Goal: Task Accomplishment & Management: Use online tool/utility

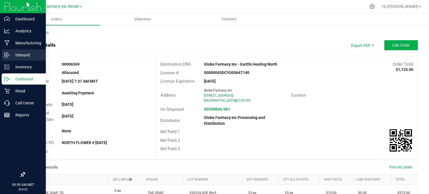
click at [26, 57] on p "Inbound" at bounding box center [27, 55] width 34 height 7
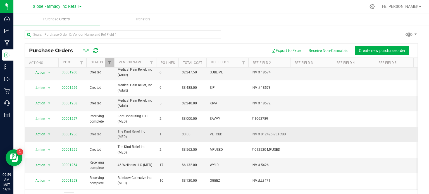
scroll to position [28, 0]
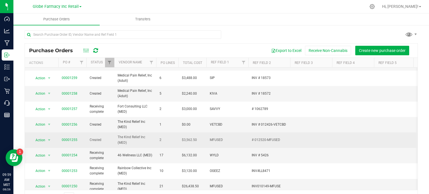
click at [69, 137] on span "00001255" at bounding box center [70, 139] width 16 height 5
click at [68, 138] on link "00001255" at bounding box center [70, 140] width 16 height 4
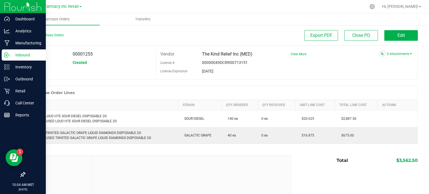
click at [27, 56] on p "Inbound" at bounding box center [27, 55] width 34 height 7
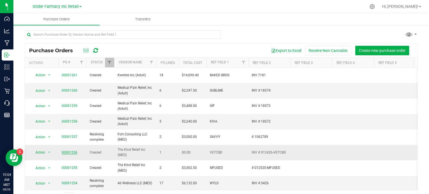
click at [67, 151] on link "00001256" at bounding box center [70, 153] width 16 height 4
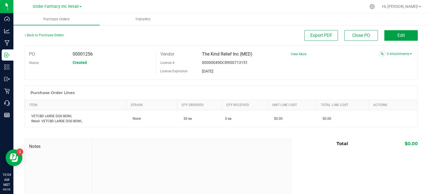
click at [391, 34] on button "Edit" at bounding box center [401, 35] width 34 height 11
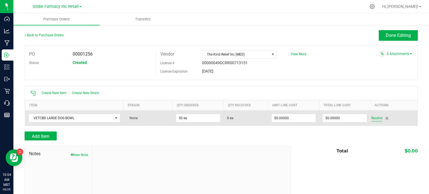
click at [372, 119] on span "Receive" at bounding box center [376, 118] width 11 height 7
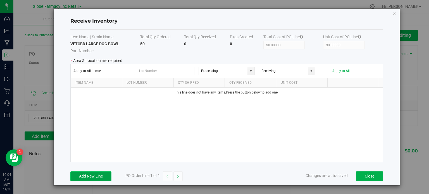
click at [97, 172] on button "Add New Line" at bounding box center [90, 176] width 41 height 9
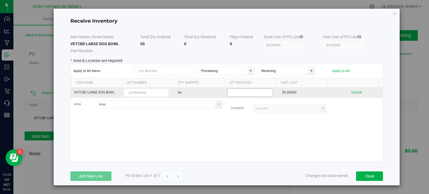
click at [256, 90] on input at bounding box center [250, 93] width 45 height 8
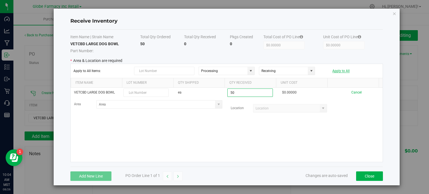
type input "50 ea"
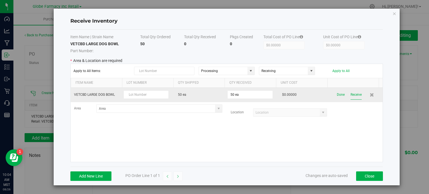
click at [354, 94] on button "Receive" at bounding box center [356, 95] width 11 height 10
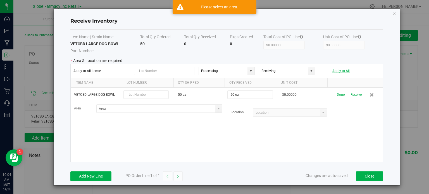
click at [339, 70] on button "Apply to All" at bounding box center [340, 71] width 17 height 4
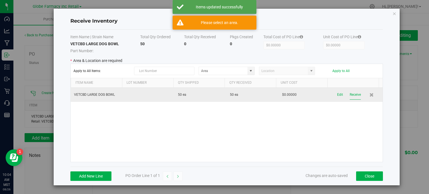
click at [353, 95] on button "Receive" at bounding box center [355, 95] width 11 height 10
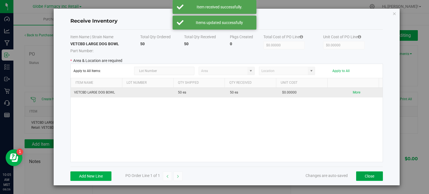
click at [373, 172] on button "Close" at bounding box center [369, 176] width 27 height 9
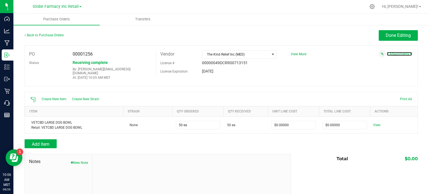
drag, startPoint x: 393, startPoint y: 56, endPoint x: 384, endPoint y: 66, distance: 13.7
click at [393, 56] on link "0 Attachments" at bounding box center [399, 54] width 25 height 4
drag, startPoint x: 382, startPoint y: 61, endPoint x: 372, endPoint y: 63, distance: 9.8
click at [382, 61] on button "Attach new document" at bounding box center [393, 61] width 37 height 5
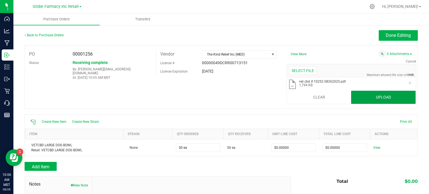
click at [380, 99] on button "Upload" at bounding box center [383, 97] width 65 height 13
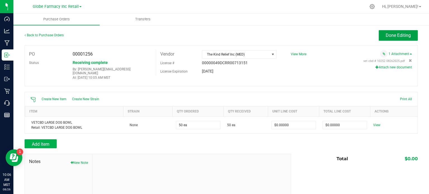
click at [396, 35] on span "Done Editing" at bounding box center [398, 35] width 25 height 5
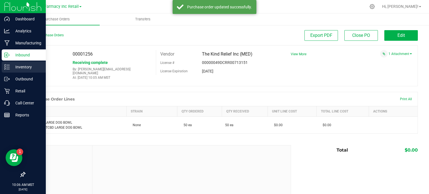
click at [6, 68] on icon at bounding box center [7, 67] width 6 height 6
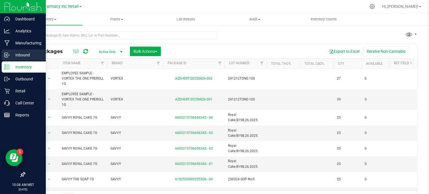
click at [6, 57] on icon at bounding box center [5, 55] width 3 height 4
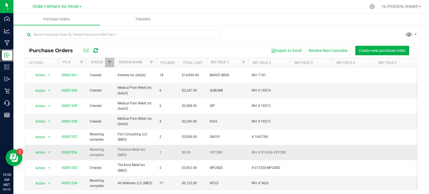
scroll to position [28, 0]
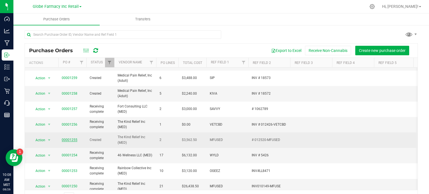
click at [66, 138] on link "00001255" at bounding box center [70, 140] width 16 height 4
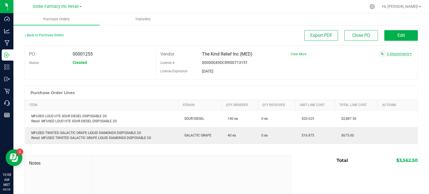
click at [397, 53] on link "0 Attachments" at bounding box center [399, 54] width 25 height 4
click at [389, 61] on button "Attach new document" at bounding box center [393, 61] width 37 height 5
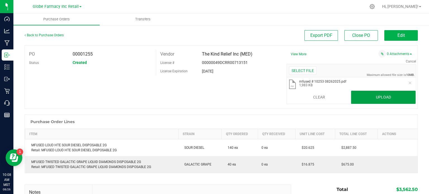
click at [363, 98] on button "Upload" at bounding box center [383, 97] width 65 height 13
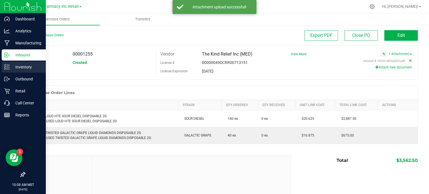
click at [8, 68] on icon at bounding box center [7, 67] width 6 height 6
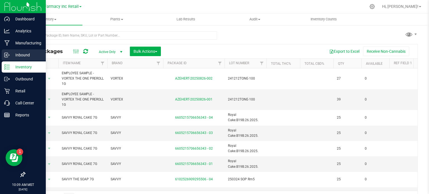
click at [11, 55] on p "Inbound" at bounding box center [27, 55] width 34 height 7
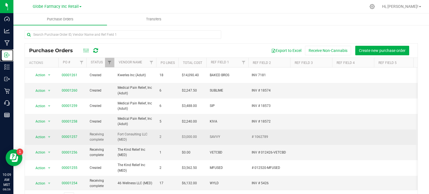
scroll to position [28, 0]
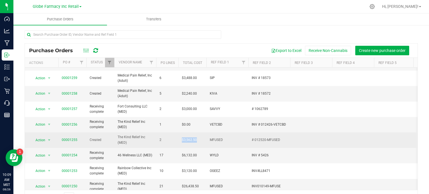
drag, startPoint x: 181, startPoint y: 137, endPoint x: 198, endPoint y: 138, distance: 17.1
click at [199, 137] on td "$3,562.50" at bounding box center [192, 139] width 28 height 15
copy span "$3,562.50"
click at [71, 139] on td "00001255" at bounding box center [72, 139] width 28 height 15
click at [71, 138] on link "00001255" at bounding box center [70, 140] width 16 height 4
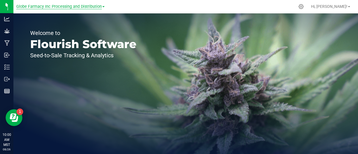
click at [28, 5] on span "Globe Farmacy Inc Processing and Distribution" at bounding box center [58, 6] width 85 height 5
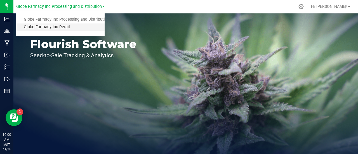
click at [33, 25] on link "Globe Farmacy Inc Retail" at bounding box center [60, 27] width 88 height 8
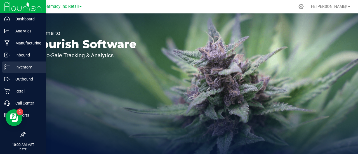
click at [11, 69] on p "Inventory" at bounding box center [27, 67] width 34 height 7
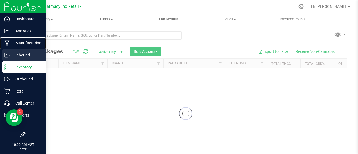
click at [11, 44] on p "Manufacturing" at bounding box center [27, 43] width 34 height 7
click at [9, 54] on icon at bounding box center [7, 55] width 6 height 6
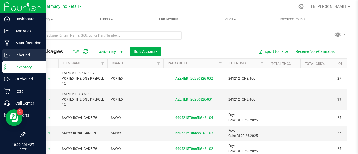
click at [9, 55] on icon at bounding box center [7, 55] width 6 height 6
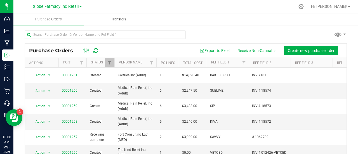
click at [119, 21] on span "Transfers" at bounding box center [118, 19] width 30 height 5
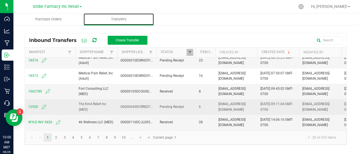
scroll to position [28, 0]
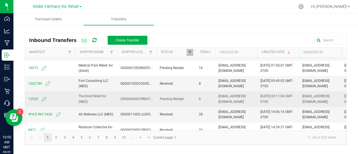
click at [33, 99] on span "12520" at bounding box center [50, 99] width 44 height 7
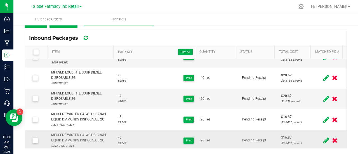
scroll to position [34, 0]
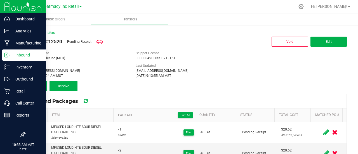
click at [10, 54] on p "Inbound" at bounding box center [27, 55] width 34 height 7
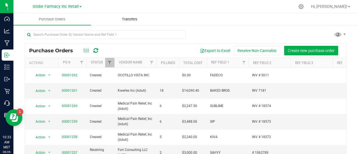
click at [130, 17] on span "Transfers" at bounding box center [129, 19] width 30 height 5
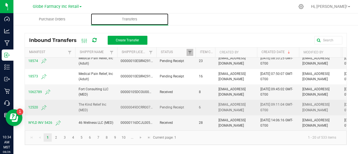
scroll to position [28, 0]
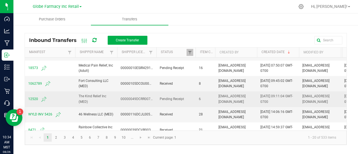
click at [34, 100] on span "12520" at bounding box center [50, 99] width 44 height 7
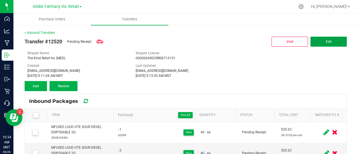
click at [333, 40] on button "Edit" at bounding box center [328, 42] width 36 height 10
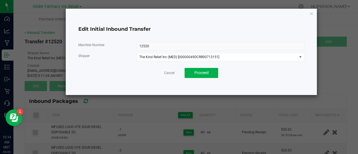
click at [310, 12] on icon "button" at bounding box center [311, 13] width 4 height 7
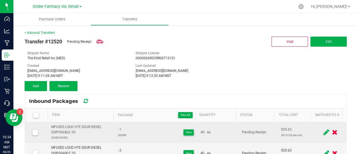
click at [323, 129] on icon at bounding box center [326, 132] width 6 height 7
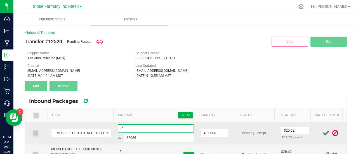
click at [118, 128] on input "- 1" at bounding box center [156, 128] width 76 height 8
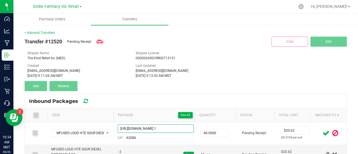
drag, startPoint x: 168, startPoint y: 127, endPoint x: 40, endPoint y: 113, distance: 129.2
type input "04573 1"
click at [322, 131] on icon at bounding box center [325, 133] width 7 height 7
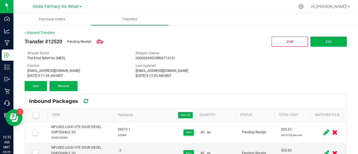
click at [323, 131] on icon at bounding box center [326, 132] width 6 height 7
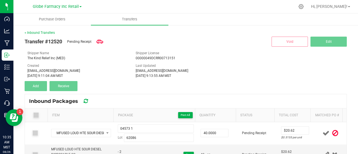
scroll to position [28, 0]
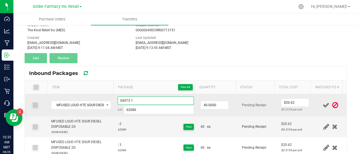
drag, startPoint x: 127, startPoint y: 100, endPoint x: 111, endPoint y: 98, distance: 15.4
click at [111, 98] on tr "MFUSED LOUD HTE SOUR DIESEL DISPOSABLE 2G 04573 1 Lot 62086 40.0000 Pending Rec…" at bounding box center [185, 105] width 321 height 22
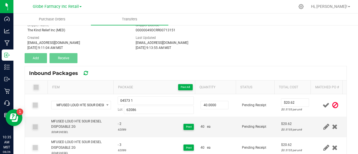
click at [321, 106] on span at bounding box center [326, 105] width 10 height 11
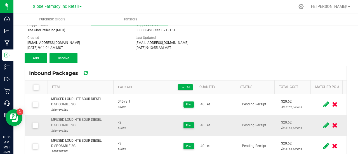
click at [321, 124] on span at bounding box center [325, 125] width 9 height 11
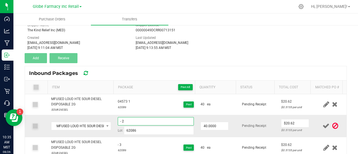
click at [118, 123] on input "- 2" at bounding box center [156, 121] width 76 height 8
paste input "04573"
type input "04573- 2"
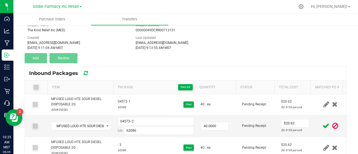
click at [322, 124] on icon at bounding box center [325, 125] width 7 height 7
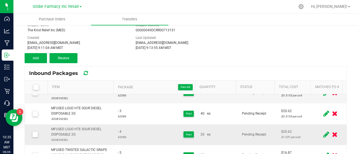
scroll to position [34, 0]
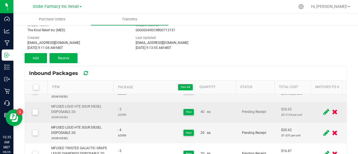
click at [323, 111] on icon at bounding box center [326, 111] width 6 height 7
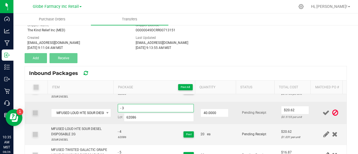
click at [118, 108] on input "- 3" at bounding box center [156, 108] width 76 height 8
paste input "04573"
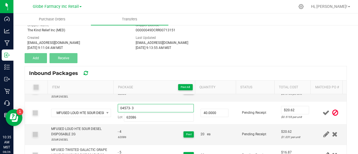
type input "04573- 3"
click at [314, 116] on td at bounding box center [330, 113] width 32 height 22
click at [322, 113] on icon at bounding box center [325, 112] width 7 height 7
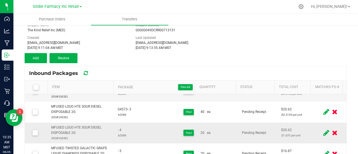
click at [323, 130] on icon at bounding box center [326, 132] width 6 height 7
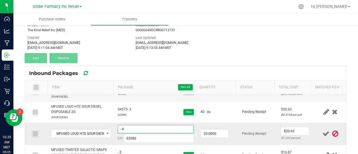
click at [118, 129] on input "- 4" at bounding box center [156, 129] width 76 height 8
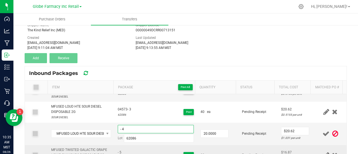
paste input "04573"
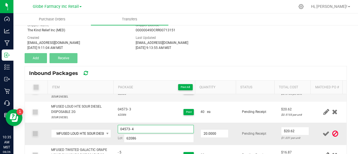
type input "04573- 4"
click at [302, 132] on td "$20.62 $1.031 per unit" at bounding box center [295, 134] width 37 height 22
click at [322, 132] on icon at bounding box center [325, 133] width 7 height 7
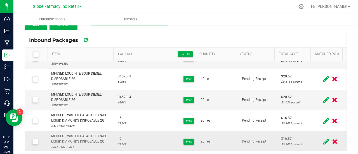
scroll to position [63, 0]
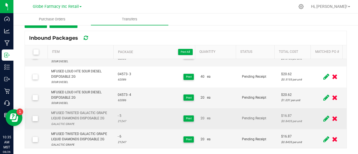
click at [323, 117] on icon at bounding box center [326, 118] width 6 height 7
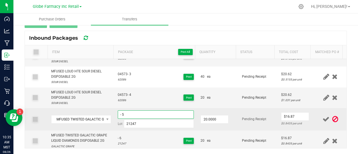
click at [118, 116] on input "- 5" at bounding box center [156, 114] width 76 height 8
drag, startPoint x: 122, startPoint y: 116, endPoint x: 117, endPoint y: 117, distance: 5.2
click at [118, 117] on input "04542- 5" at bounding box center [156, 114] width 76 height 8
type input "04542- 5"
drag, startPoint x: 246, startPoint y: 114, endPoint x: 295, endPoint y: 120, distance: 49.9
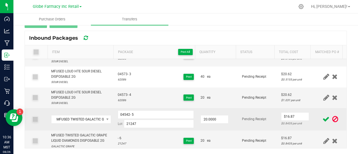
click at [246, 114] on td "Pending Receipt" at bounding box center [257, 119] width 39 height 22
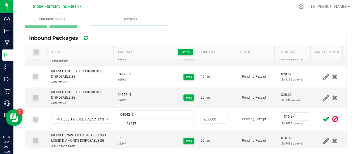
click at [322, 120] on icon at bounding box center [325, 119] width 7 height 7
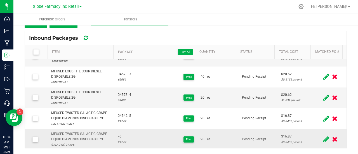
click at [323, 139] on icon at bounding box center [326, 139] width 6 height 7
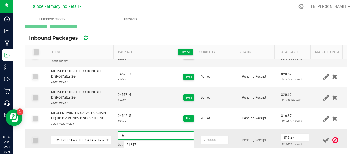
click at [118, 134] on input "- 6" at bounding box center [156, 135] width 76 height 8
paste input "04542"
type input "04542- 6"
click at [266, 136] on td "Pending Receipt" at bounding box center [257, 140] width 39 height 22
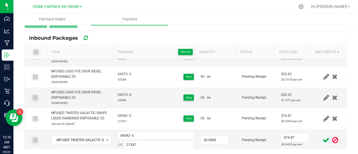
click at [322, 141] on icon at bounding box center [325, 140] width 7 height 7
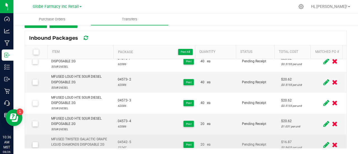
scroll to position [0, 0]
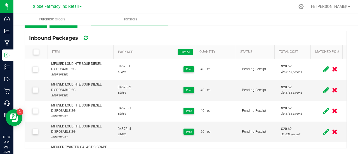
click at [38, 53] on span at bounding box center [36, 52] width 6 height 6
click at [0, 0] on input "checkbox" at bounding box center [0, 0] width 0 height 0
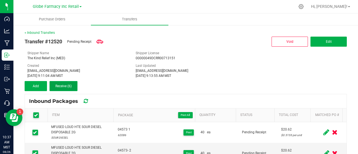
click at [64, 87] on span "Receive (6)" at bounding box center [63, 86] width 16 height 4
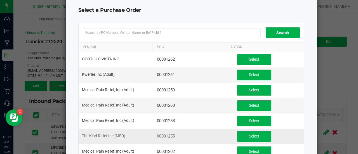
scroll to position [28, 0]
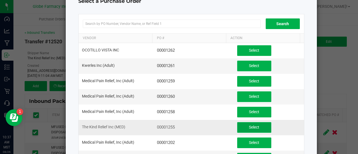
click at [240, 122] on button "Select" at bounding box center [254, 127] width 34 height 11
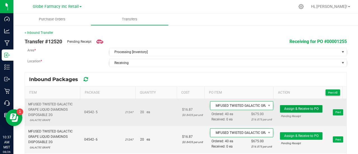
click at [292, 107] on span "Assign & Receive to PO" at bounding box center [301, 109] width 34 height 4
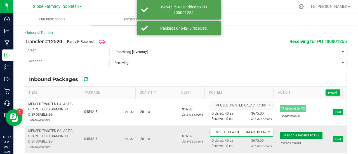
click at [294, 134] on span "Assign & Receive to PO" at bounding box center [301, 135] width 34 height 4
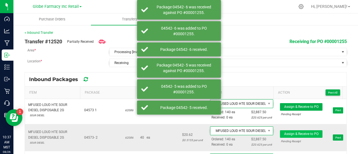
scroll to position [56, 0]
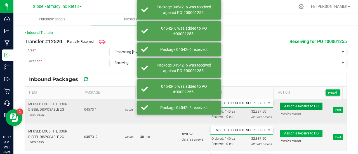
click at [297, 103] on button "Assign & Receive to PO" at bounding box center [301, 107] width 42 height 8
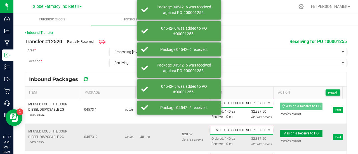
click at [294, 130] on button "Assign & Receive to PO" at bounding box center [301, 134] width 42 height 8
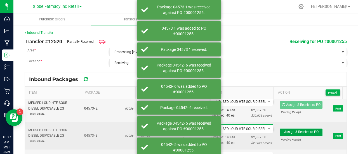
click at [297, 131] on span "Assign & Receive to PO" at bounding box center [301, 132] width 34 height 4
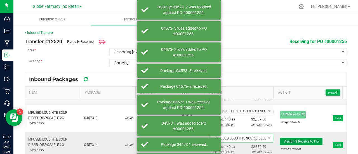
click at [298, 142] on button "Assign & Receive to PO" at bounding box center [301, 142] width 42 height 8
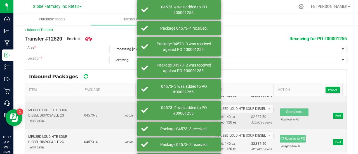
scroll to position [7, 0]
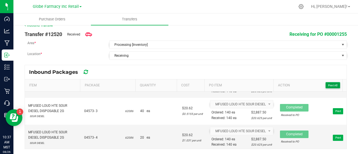
click at [330, 82] on button "Print All" at bounding box center [332, 85] width 15 height 6
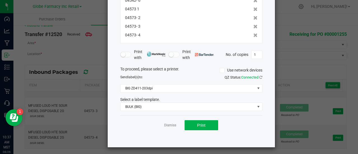
scroll to position [66, 0]
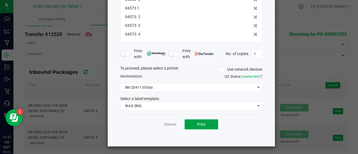
click at [192, 119] on button "Print" at bounding box center [201, 124] width 34 height 10
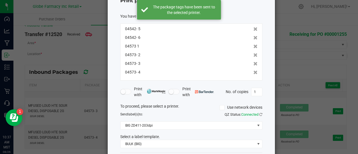
scroll to position [0, 0]
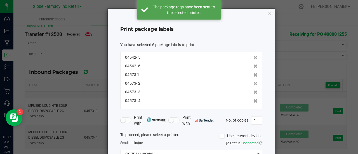
drag, startPoint x: 268, startPoint y: 13, endPoint x: 263, endPoint y: 13, distance: 5.0
click at [268, 13] on icon "button" at bounding box center [269, 13] width 4 height 7
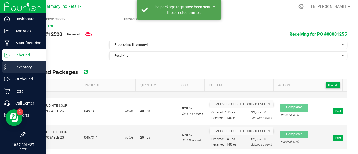
click at [10, 67] on p "Inventory" at bounding box center [27, 67] width 34 height 7
